Goal: Task Accomplishment & Management: Use online tool/utility

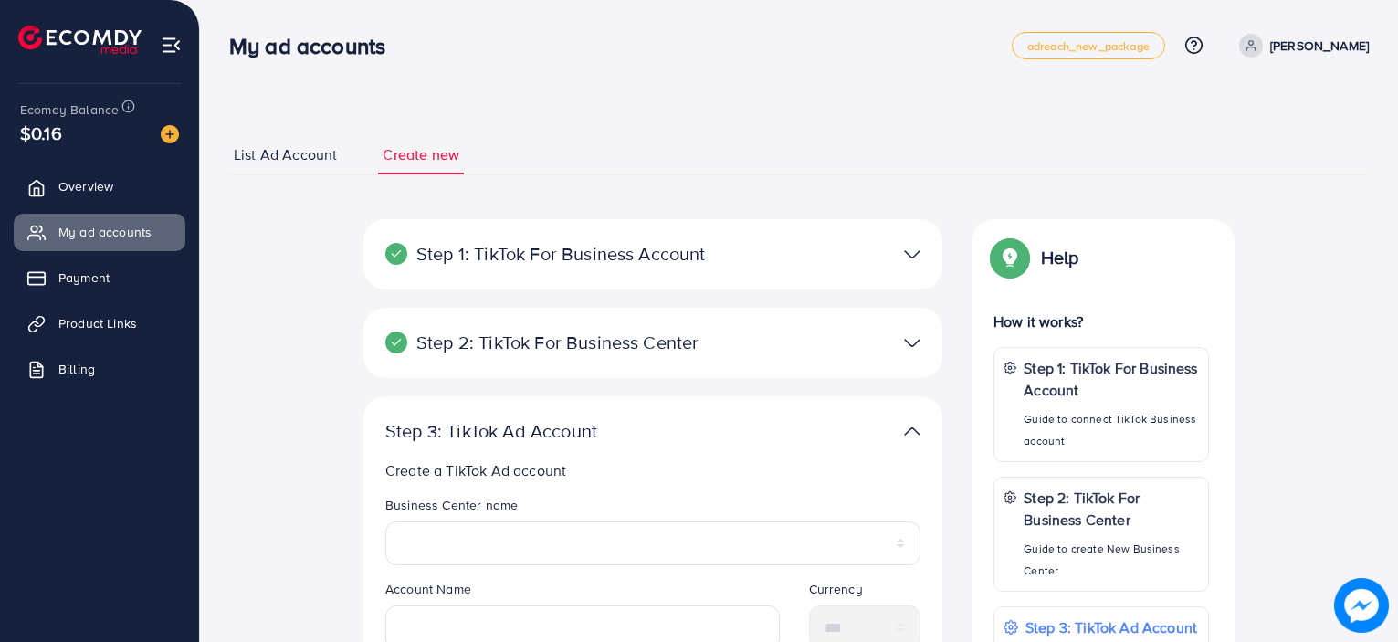
select select
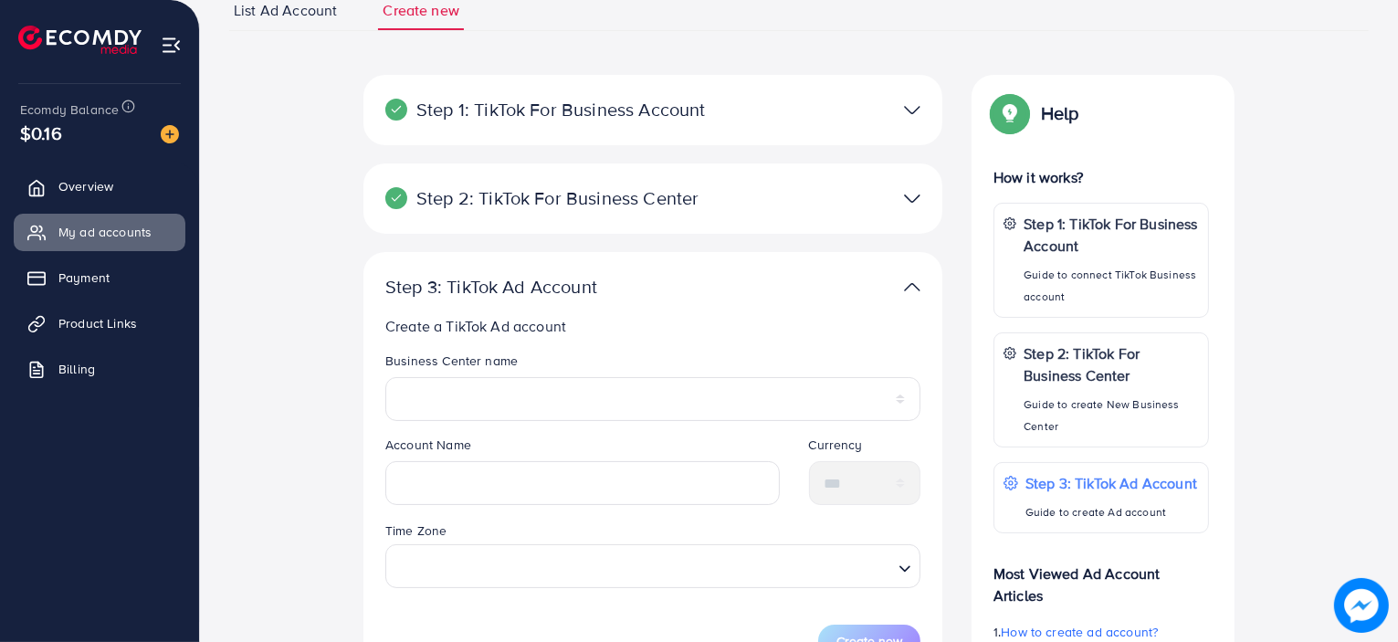
scroll to position [146, 0]
click at [821, 206] on div at bounding box center [841, 196] width 188 height 26
click at [865, 206] on div at bounding box center [841, 196] width 188 height 26
click at [911, 204] on img at bounding box center [912, 196] width 16 height 26
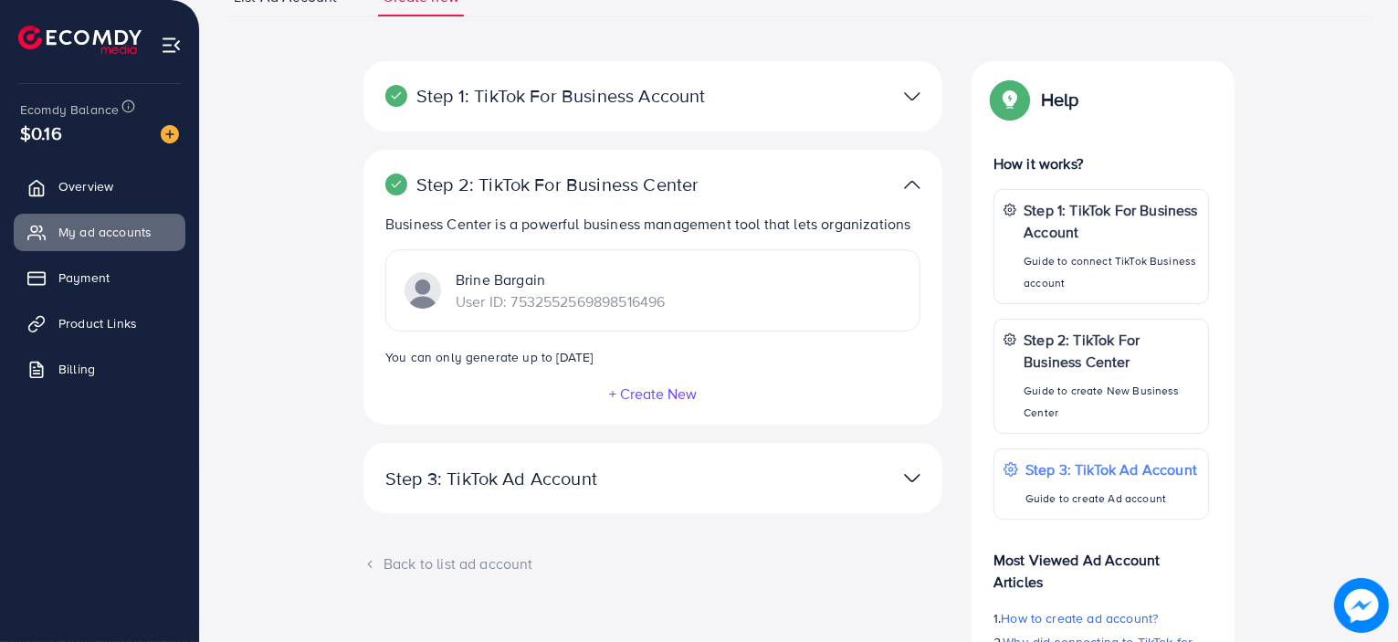
scroll to position [0, 0]
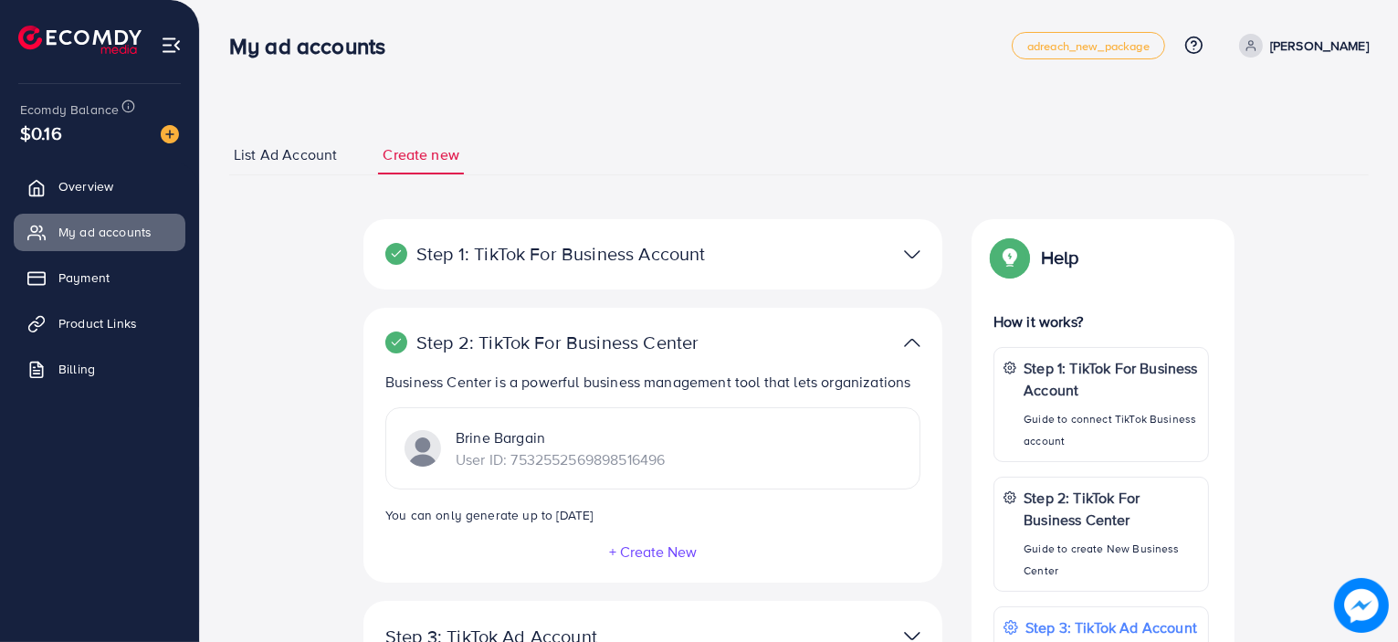
click at [781, 284] on div "Step 1: TikTok For Business Account Connect to TikTok for Business to access al…" at bounding box center [652, 254] width 579 height 70
click at [909, 255] on img at bounding box center [912, 254] width 16 height 26
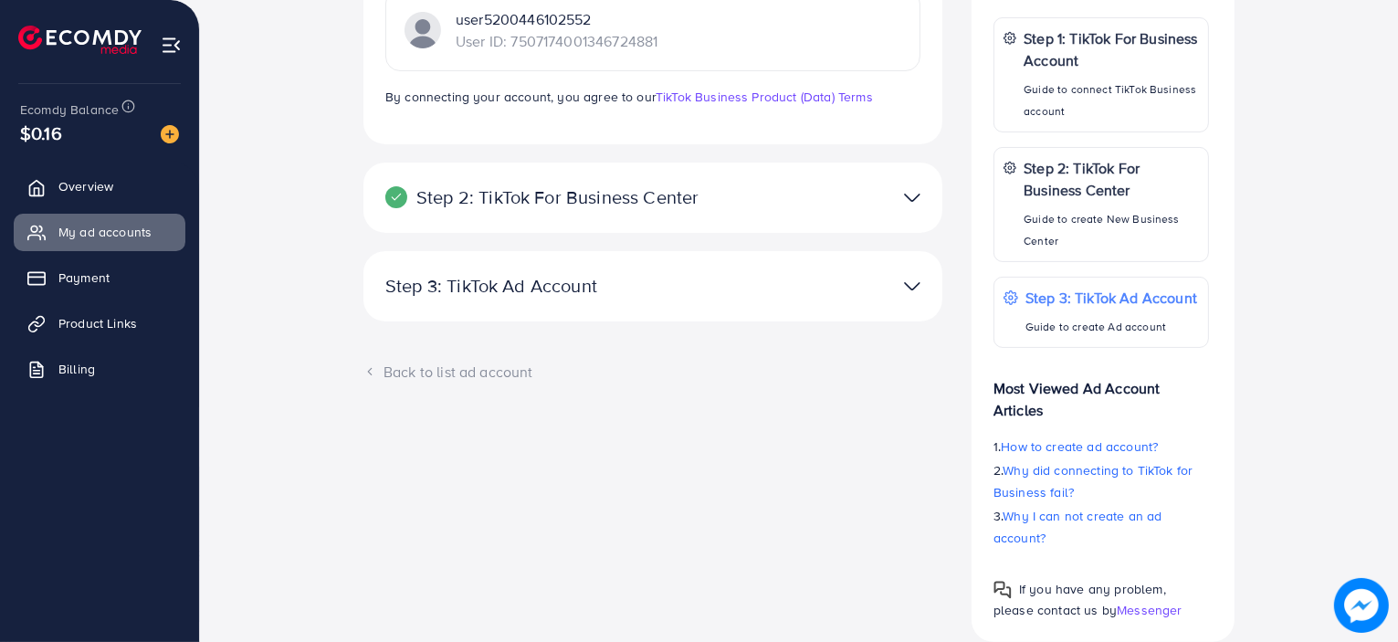
scroll to position [347, 0]
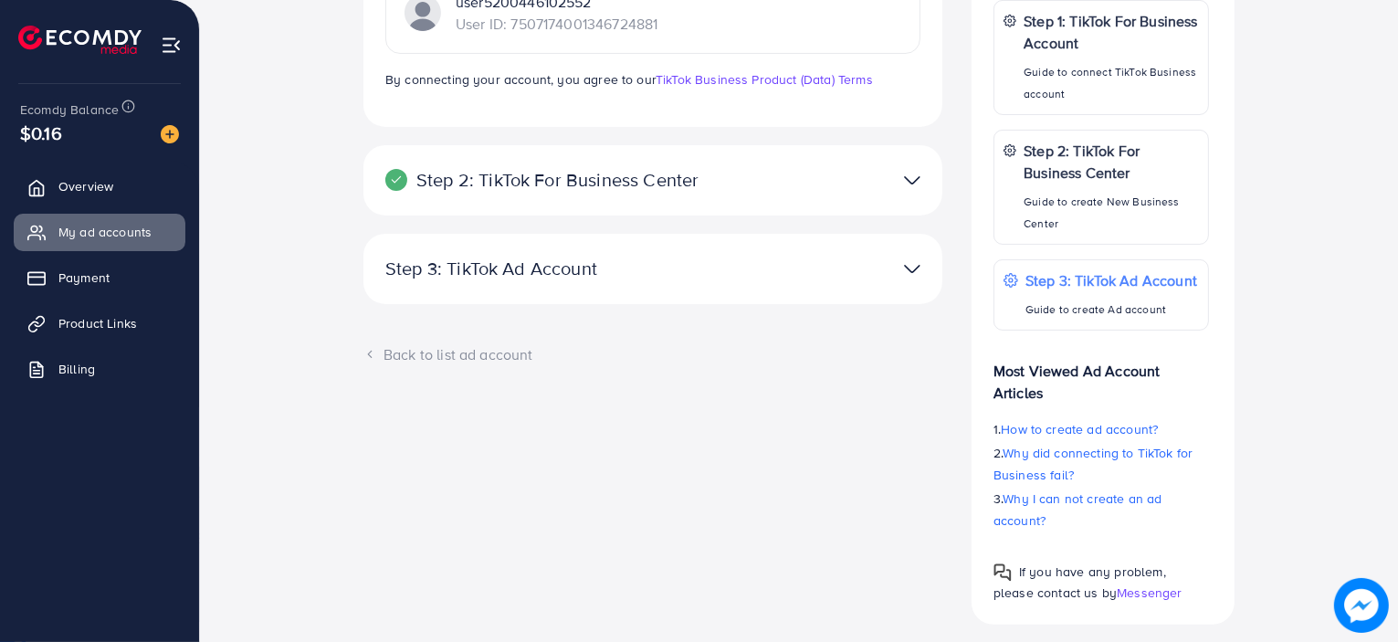
click at [535, 279] on p "Step 3: TikTok Ad Account" at bounding box center [558, 268] width 347 height 22
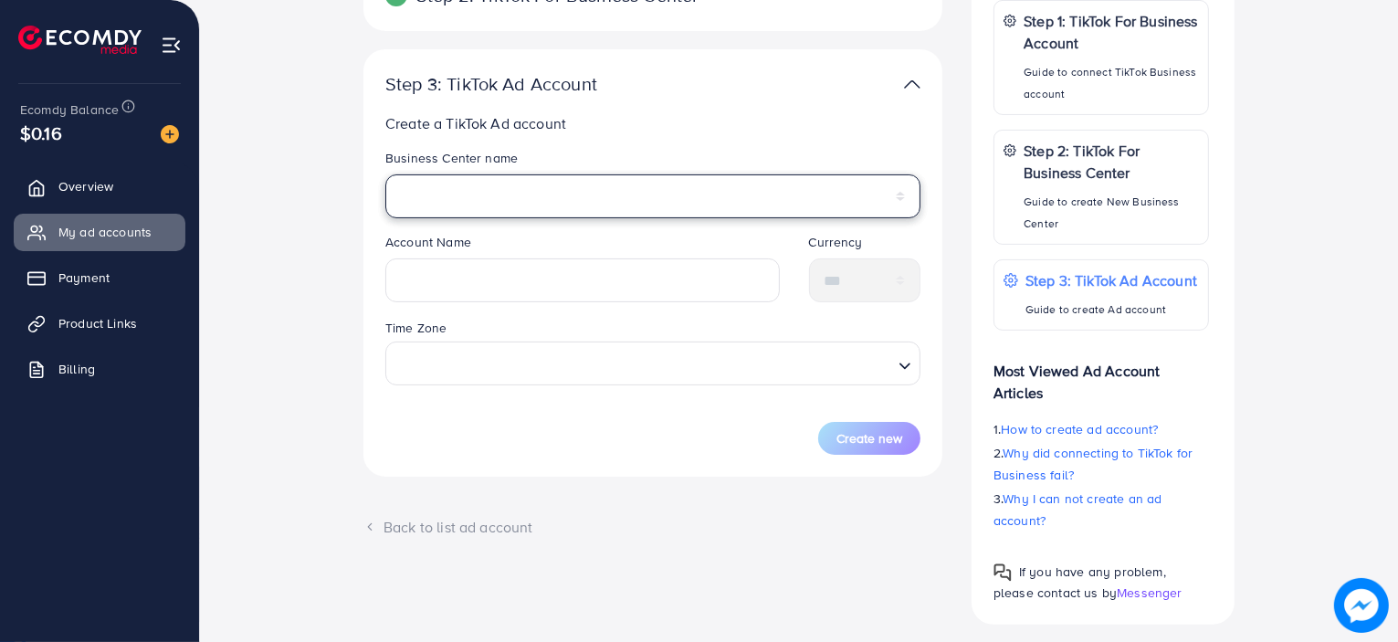
click at [697, 194] on select "**********" at bounding box center [652, 196] width 535 height 44
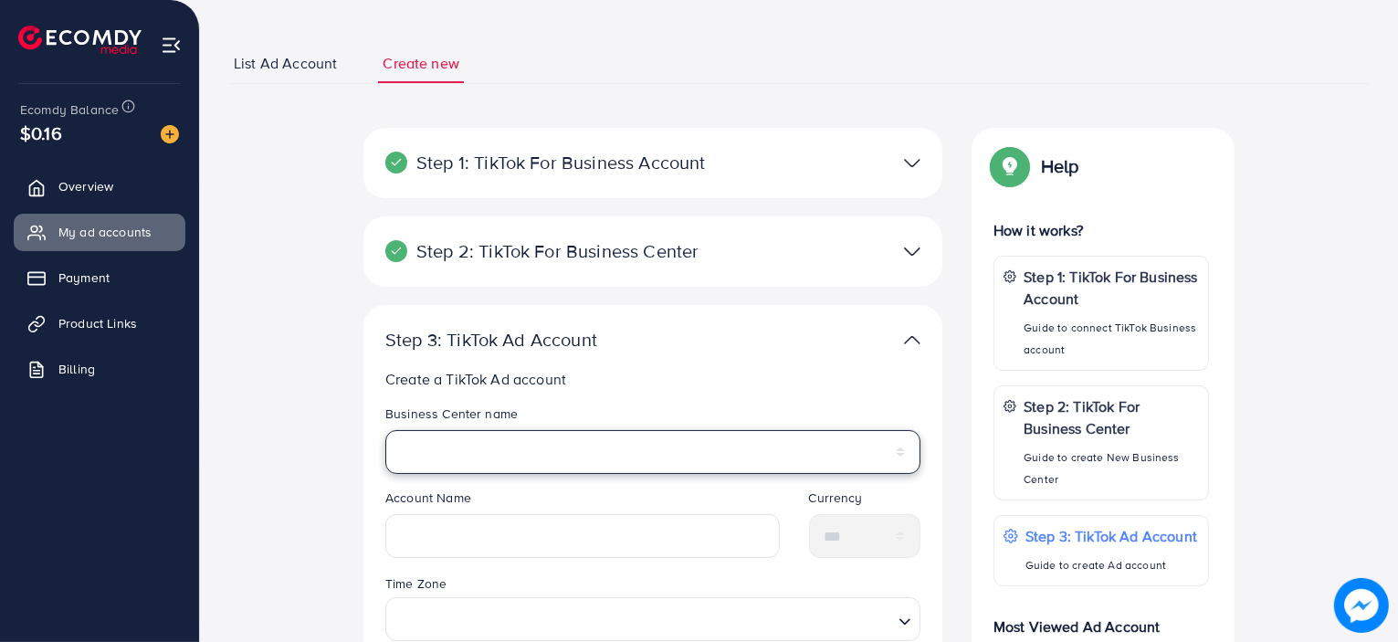
scroll to position [85, 0]
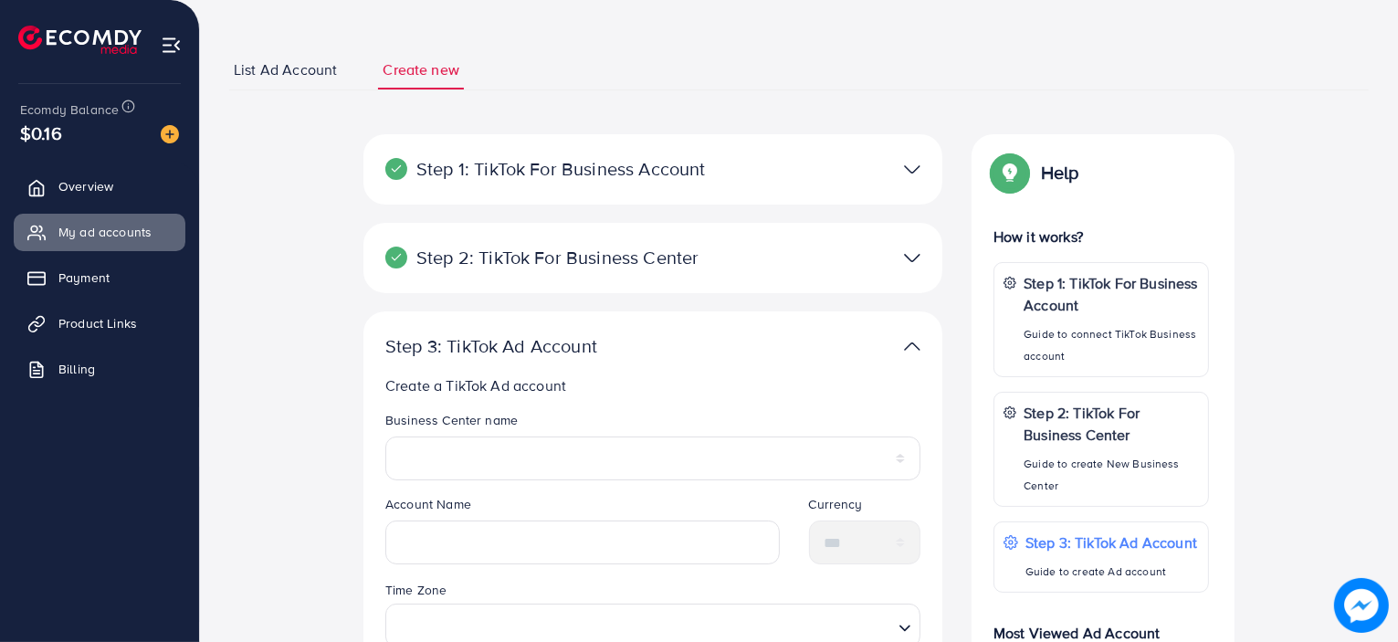
click at [833, 251] on div at bounding box center [841, 258] width 188 height 26
click at [902, 347] on div at bounding box center [841, 346] width 188 height 26
click at [913, 347] on img at bounding box center [912, 346] width 16 height 26
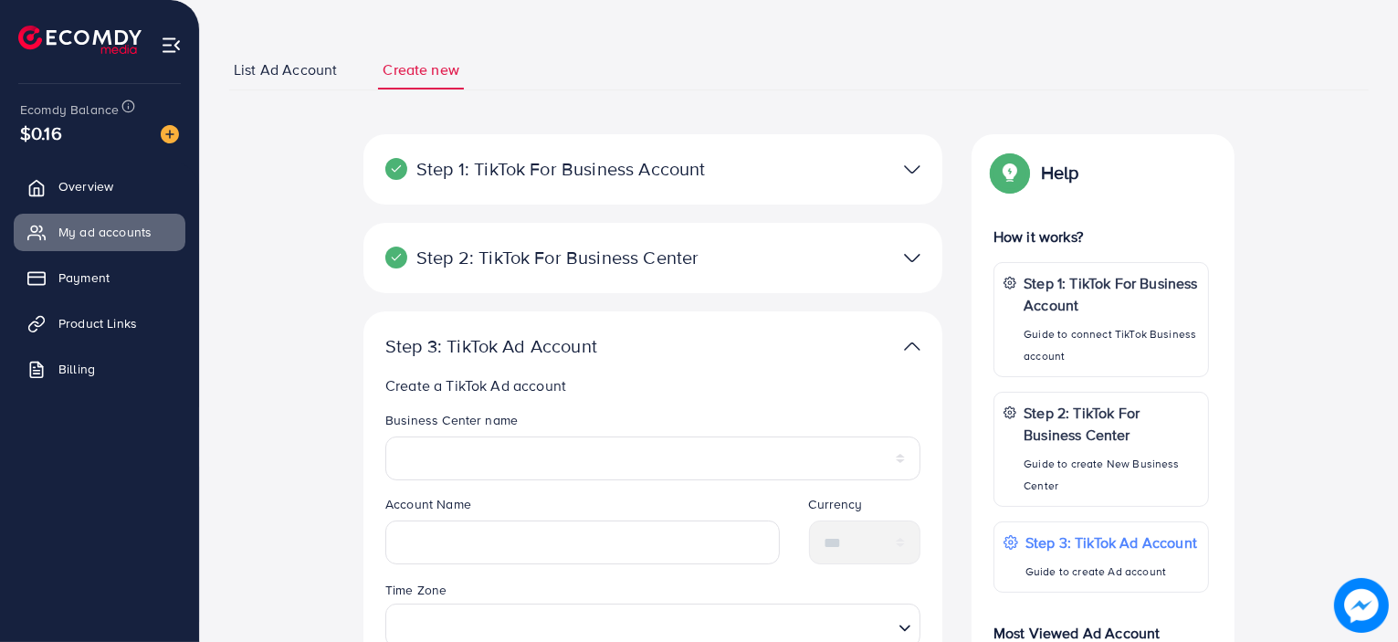
click at [913, 347] on img at bounding box center [912, 346] width 16 height 26
click at [912, 350] on img at bounding box center [912, 346] width 16 height 26
click at [907, 267] on img at bounding box center [912, 258] width 16 height 26
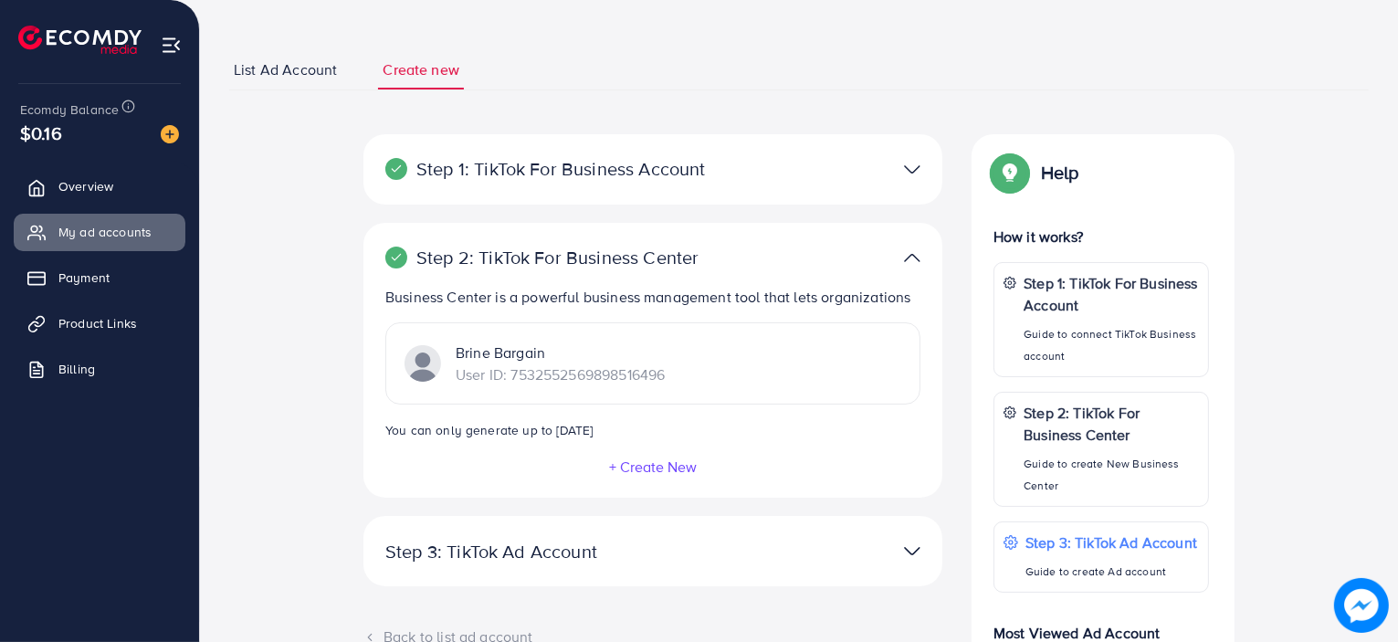
click at [907, 267] on img at bounding box center [912, 258] width 16 height 26
click at [909, 258] on img at bounding box center [912, 258] width 16 height 26
click at [907, 179] on img at bounding box center [912, 169] width 16 height 26
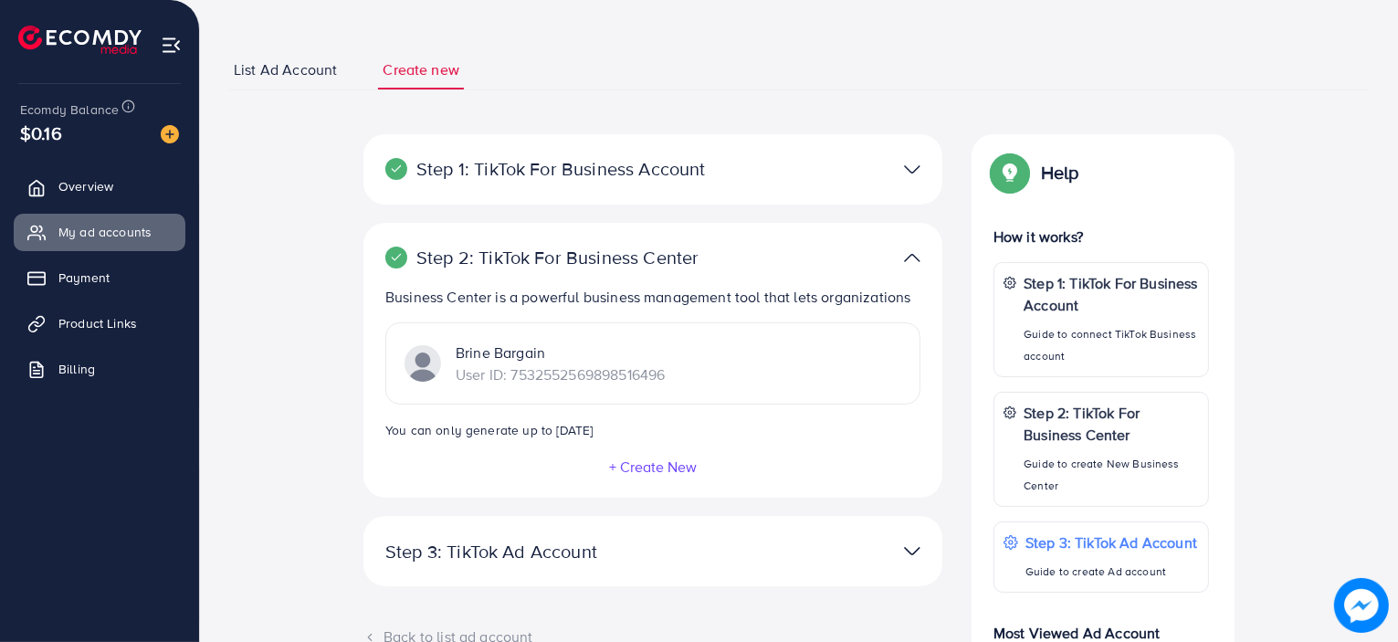
click at [907, 179] on img at bounding box center [912, 169] width 16 height 26
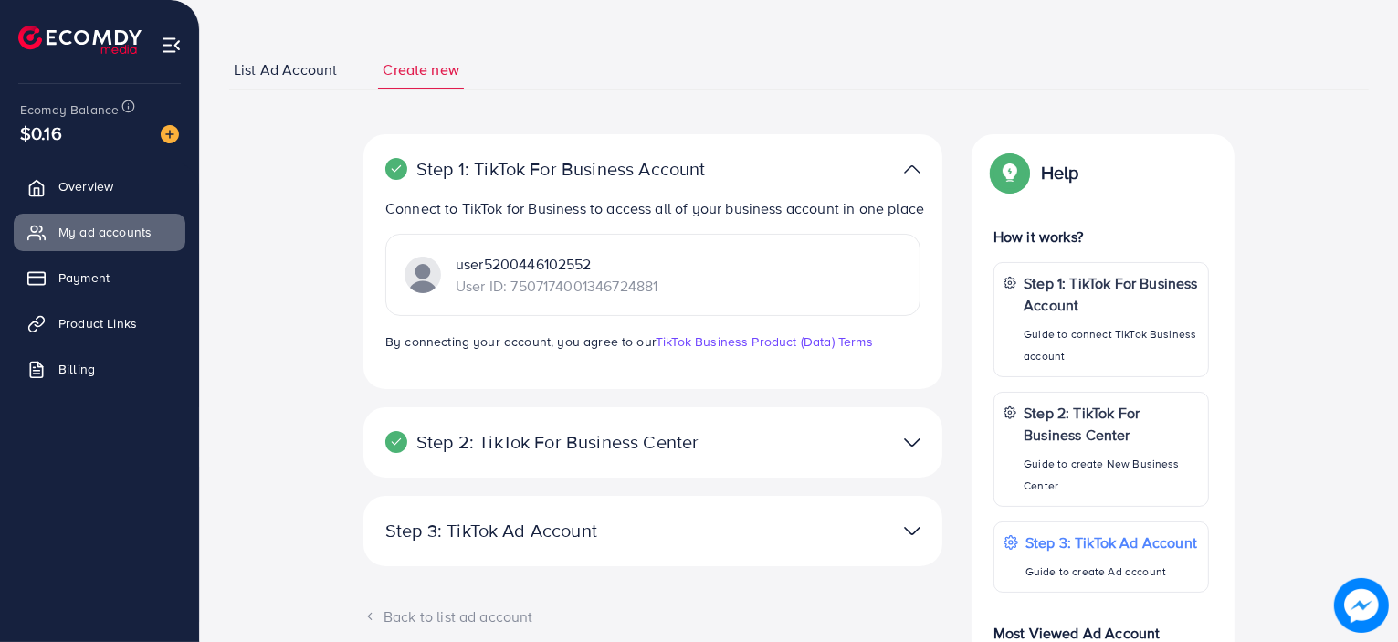
click at [907, 179] on img at bounding box center [912, 169] width 16 height 26
click at [321, 68] on span "List Ad Account" at bounding box center [285, 69] width 103 height 21
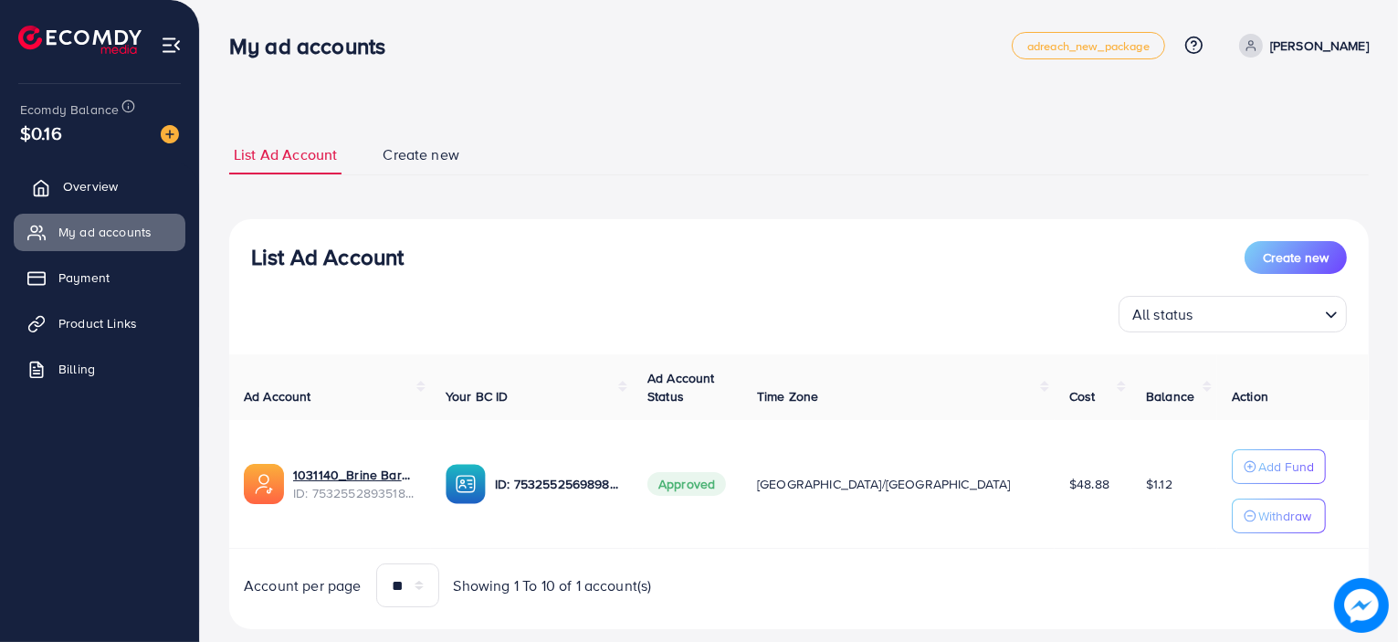
click at [91, 196] on link "Overview" at bounding box center [100, 186] width 172 height 37
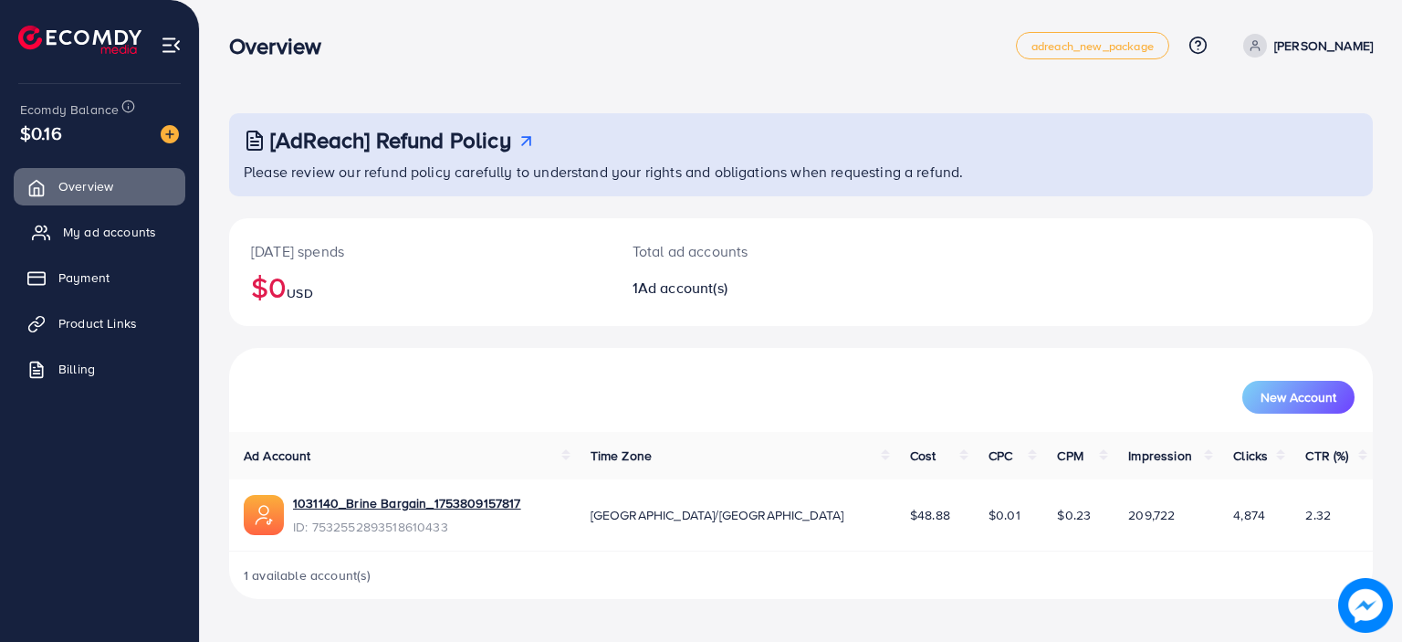
click at [113, 231] on span "My ad accounts" at bounding box center [109, 232] width 93 height 18
